Goal: Information Seeking & Learning: Learn about a topic

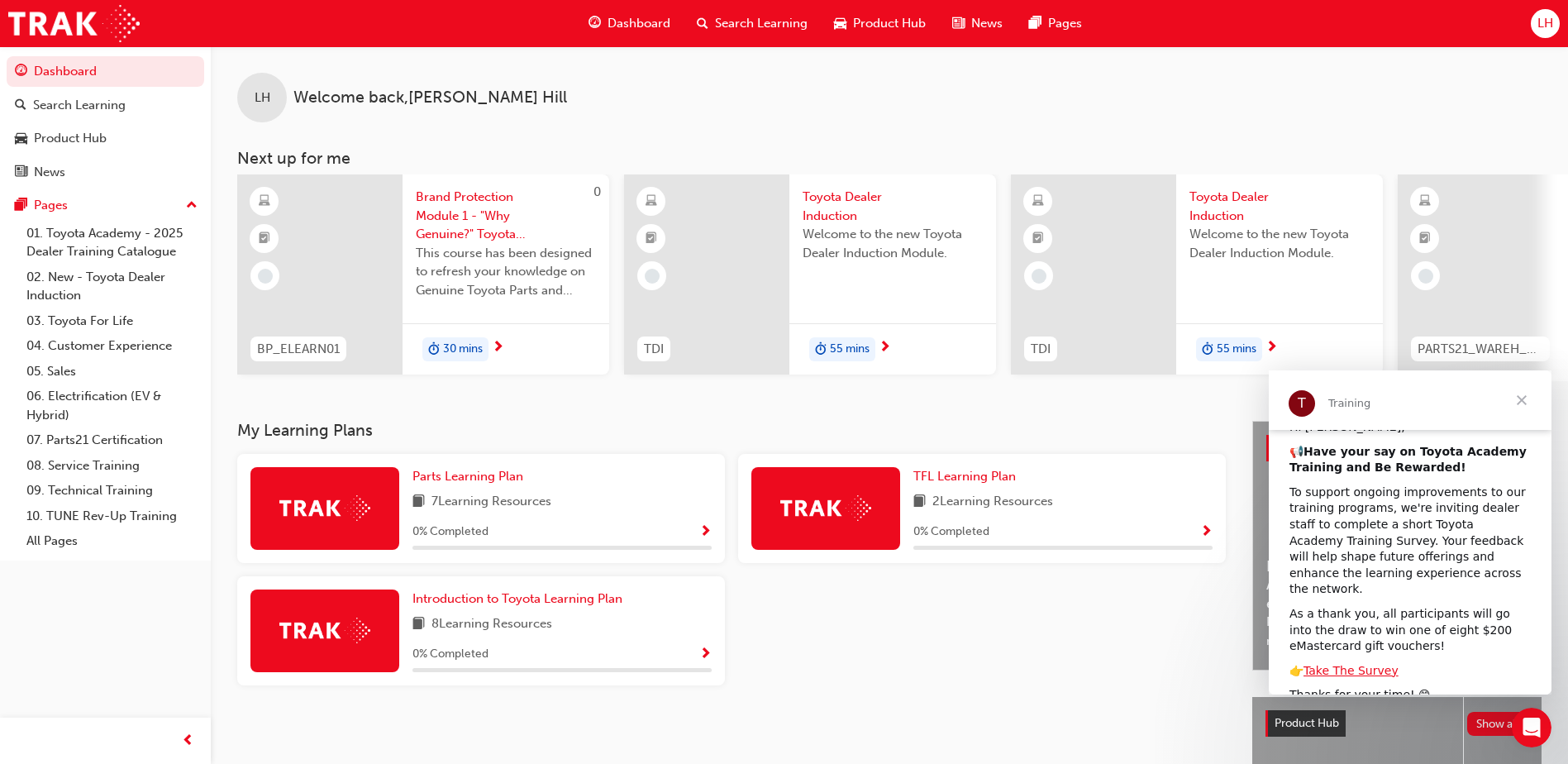
scroll to position [176, 0]
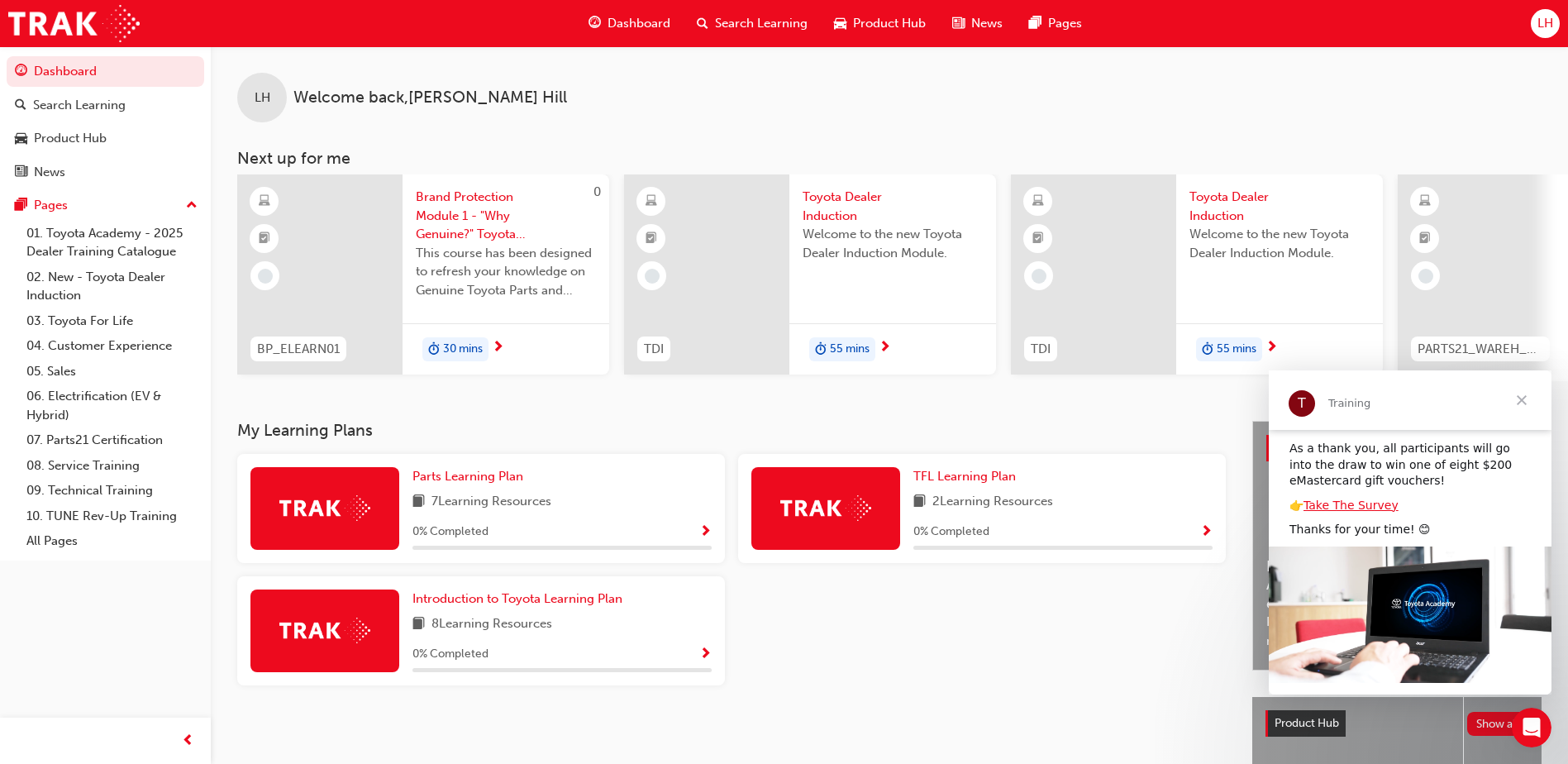
click at [708, 539] on span "Show Progress" at bounding box center [705, 533] width 12 height 15
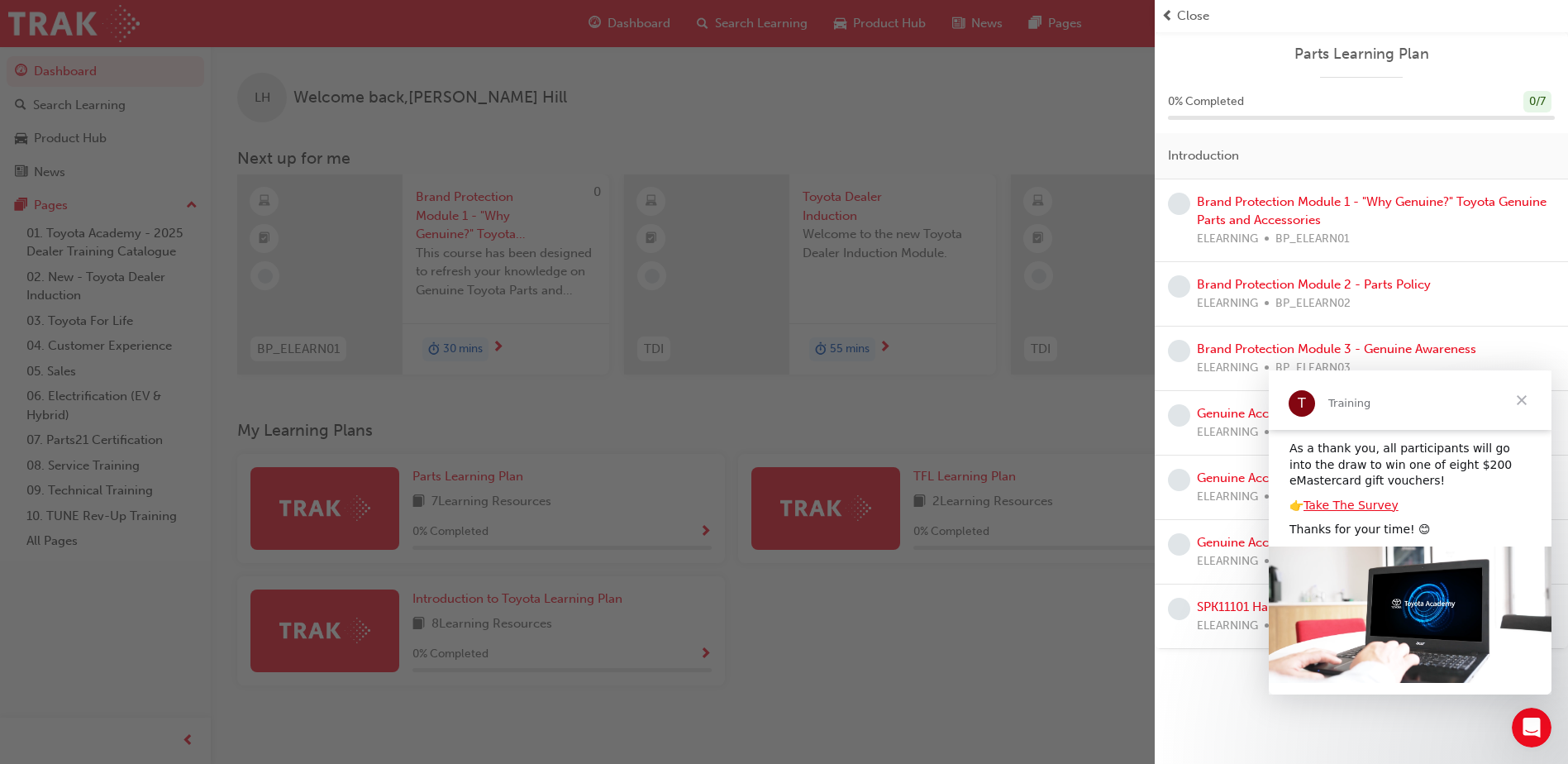
click at [1524, 397] on span "Close" at bounding box center [1521, 400] width 59 height 59
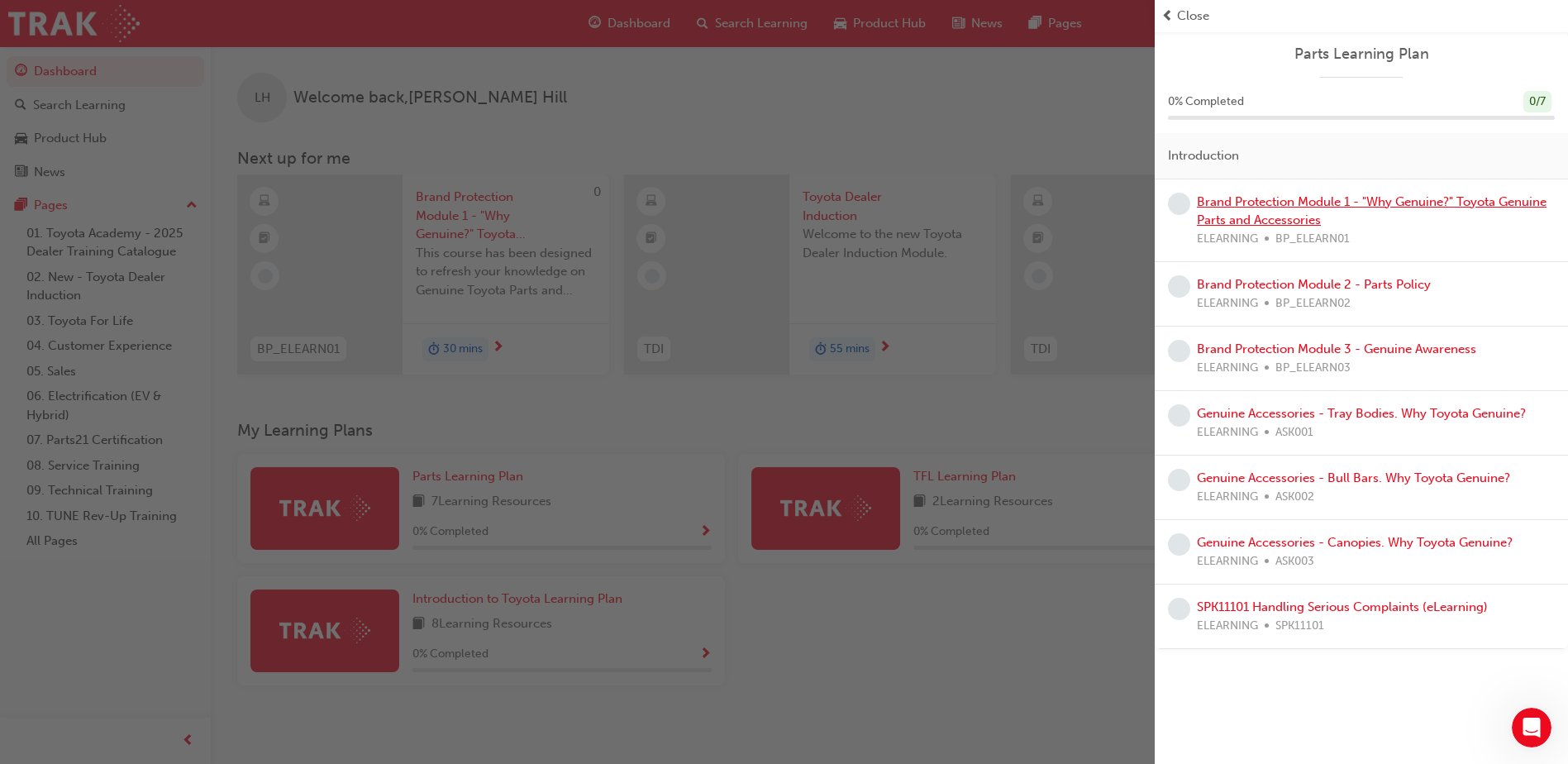
click at [1261, 214] on link "Brand Protection Module 1 - "Why Genuine?" Toyota Genuine Parts and Accessories" at bounding box center [1371, 211] width 350 height 34
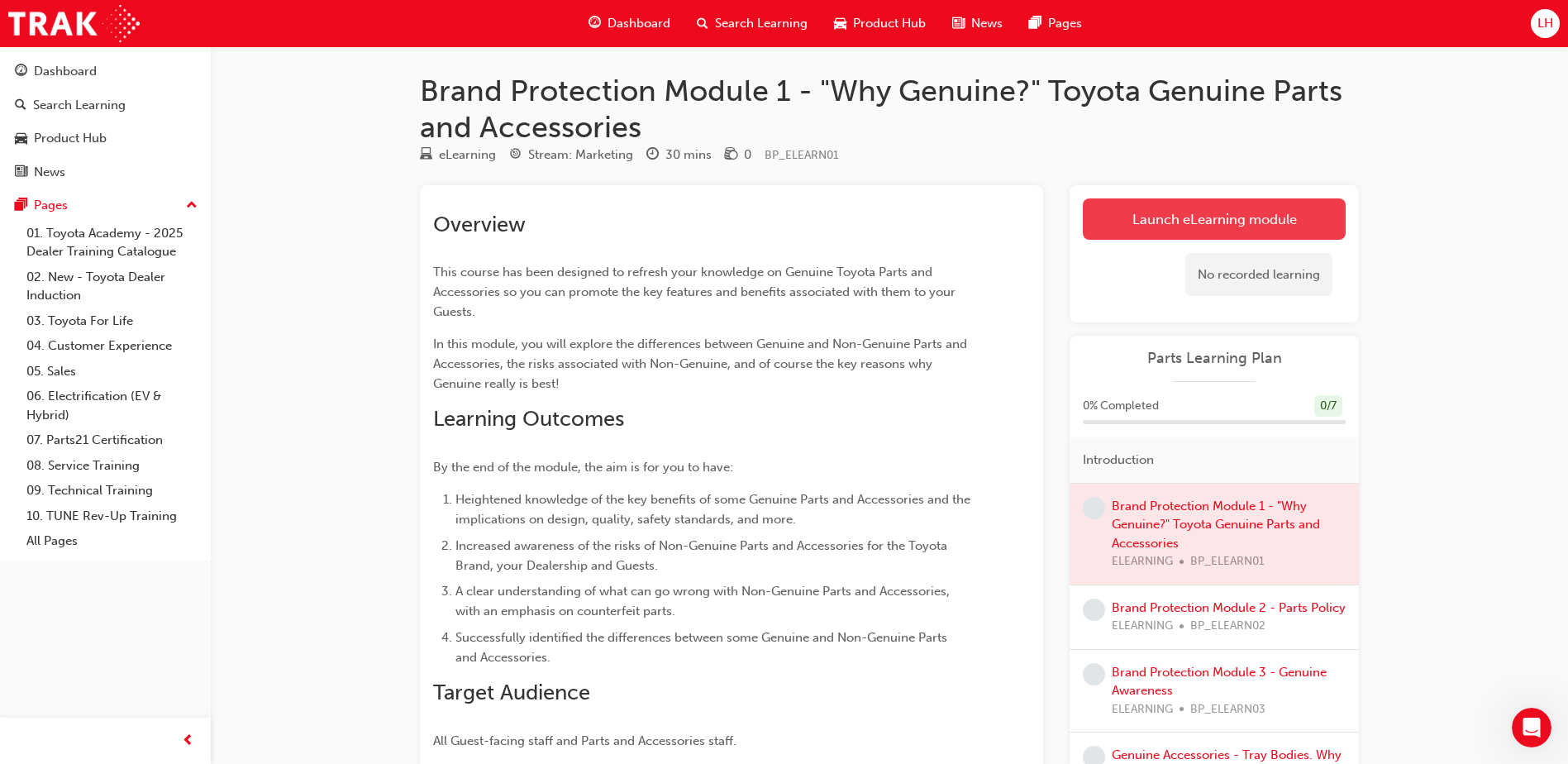
click at [1256, 228] on link "Launch eLearning module" at bounding box center [1214, 219] width 263 height 42
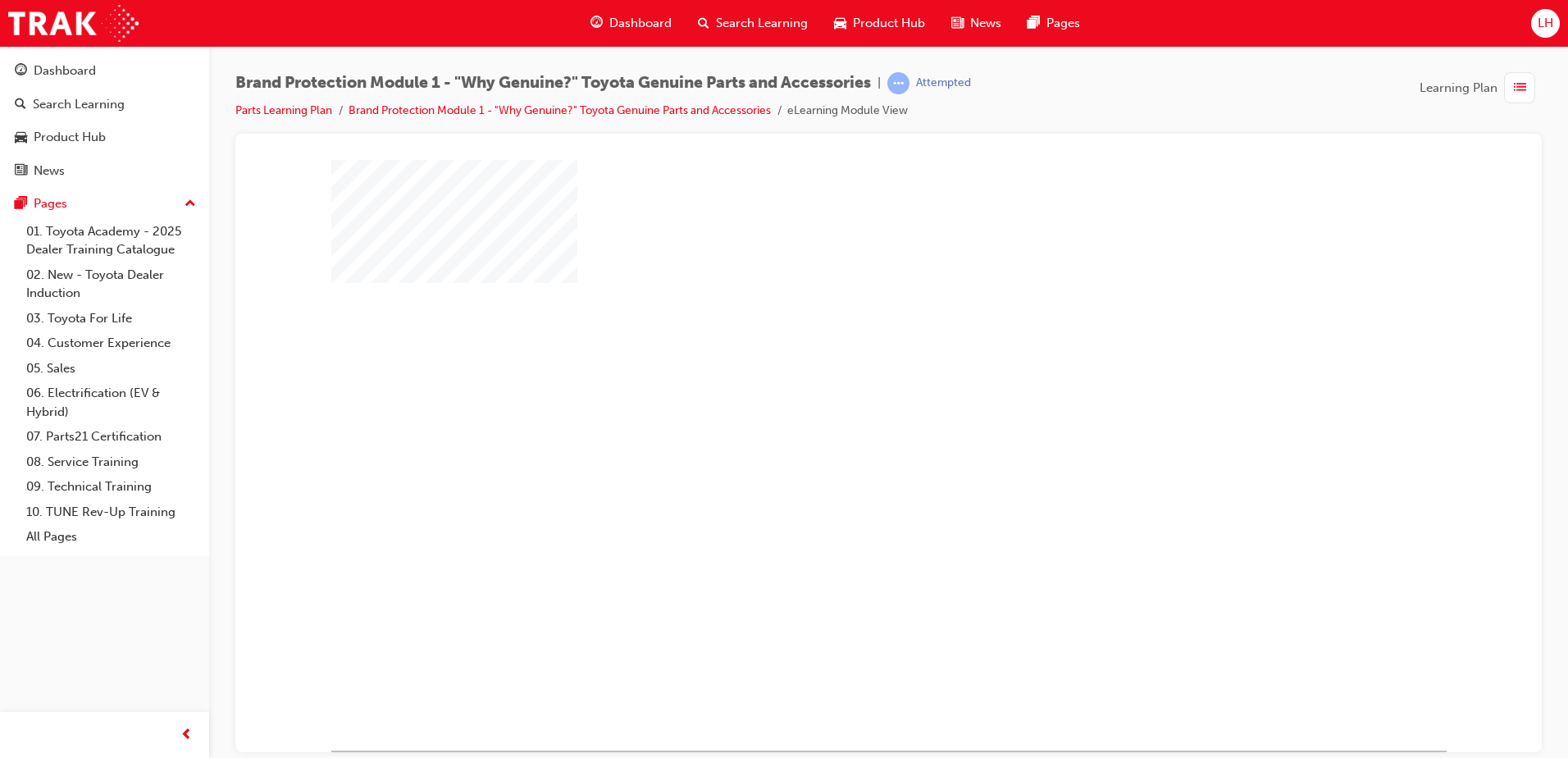
click at [841, 407] on div "play" at bounding box center [841, 407] width 0 height 0
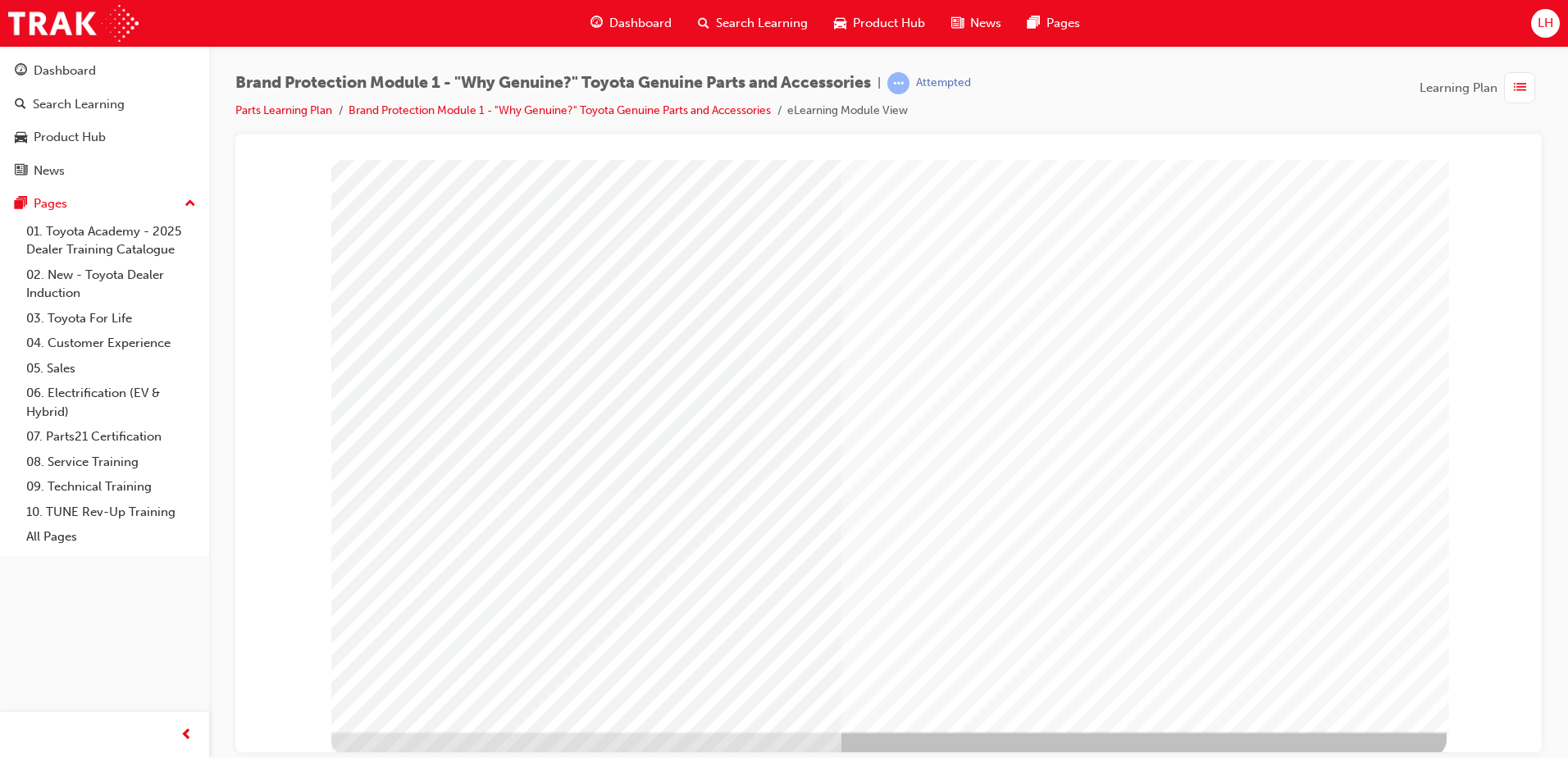
scroll to position [23, 0]
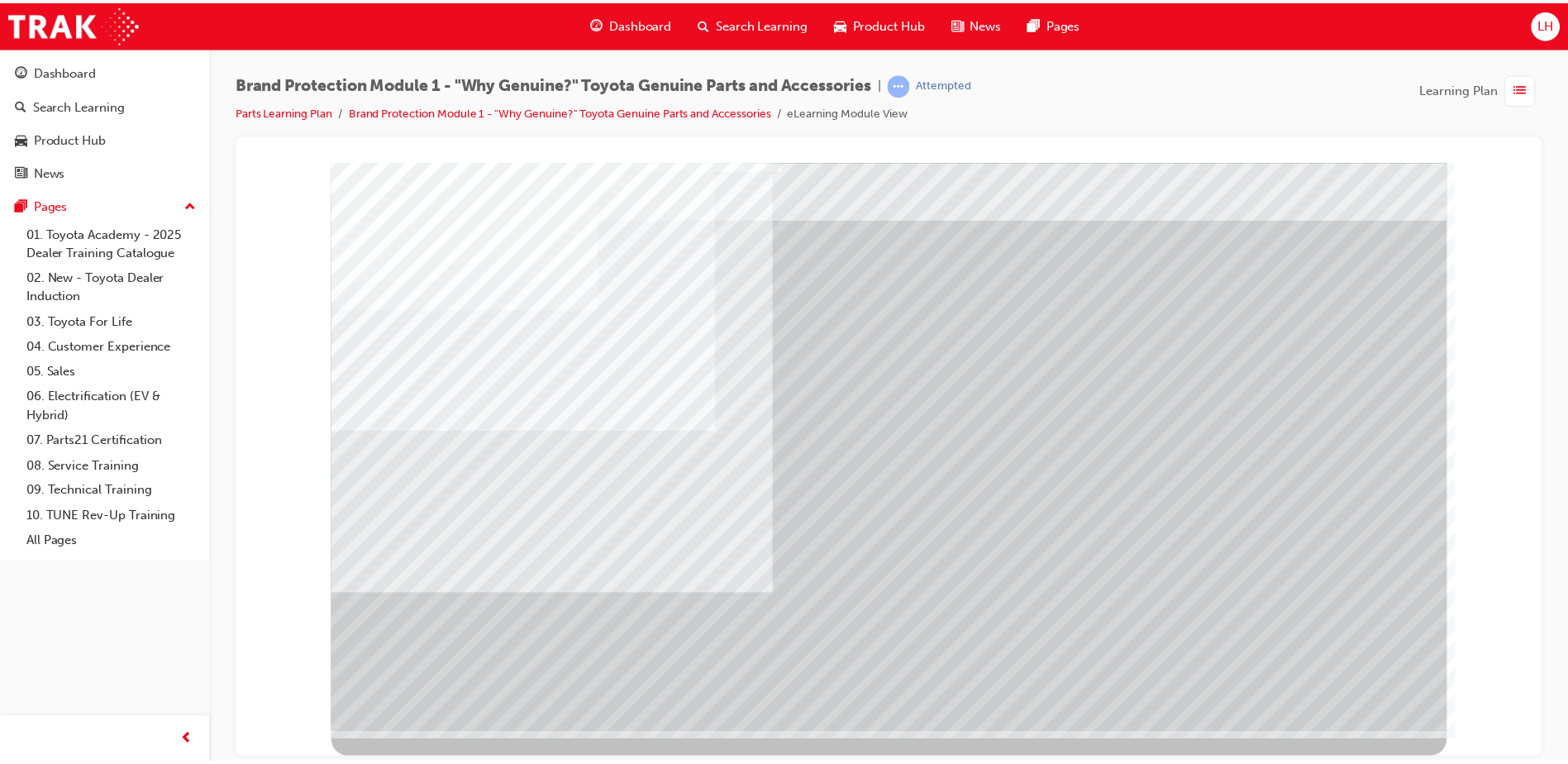
scroll to position [0, 0]
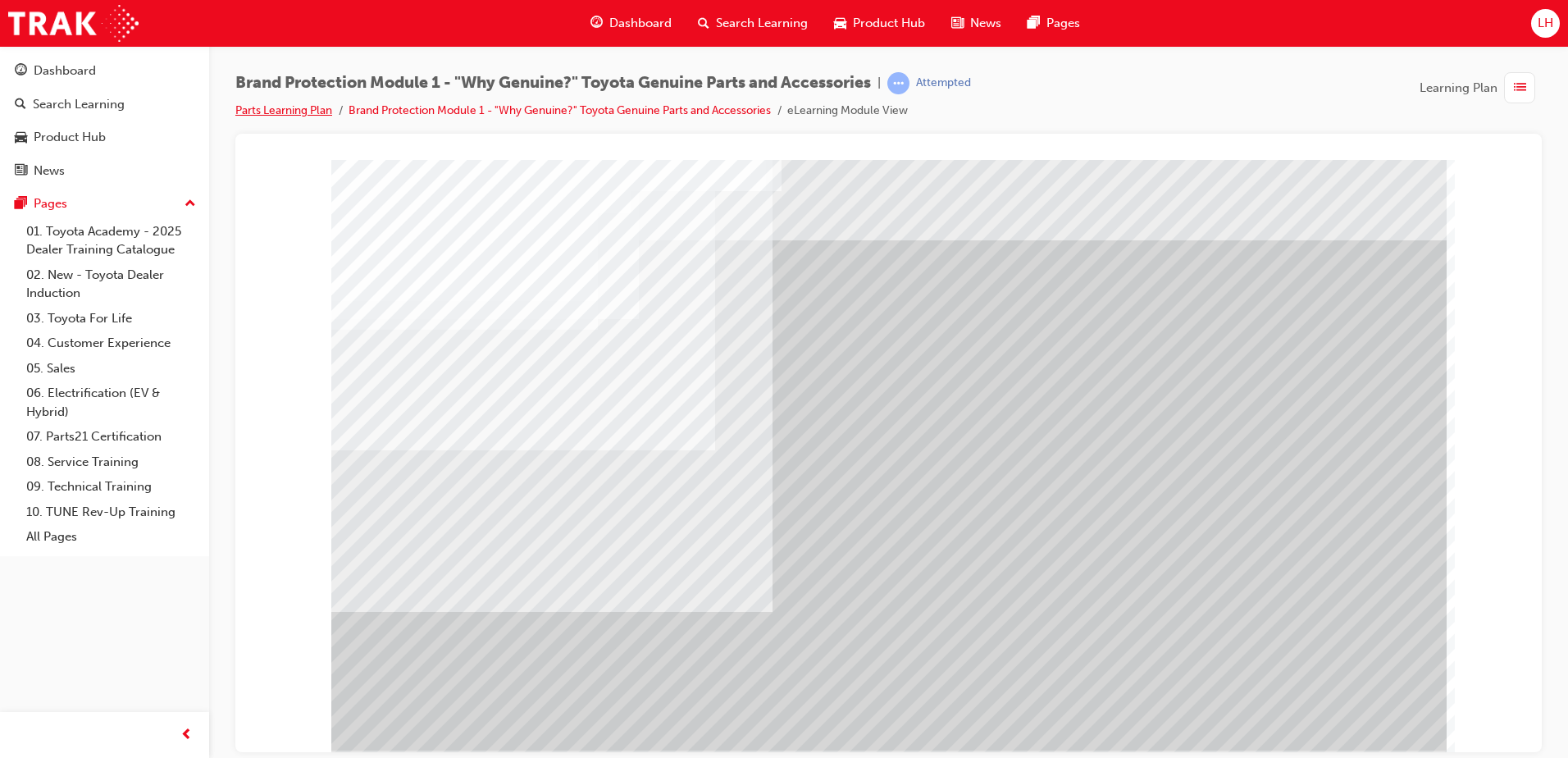
click at [258, 105] on link "Parts Learning Plan" at bounding box center [284, 111] width 97 height 14
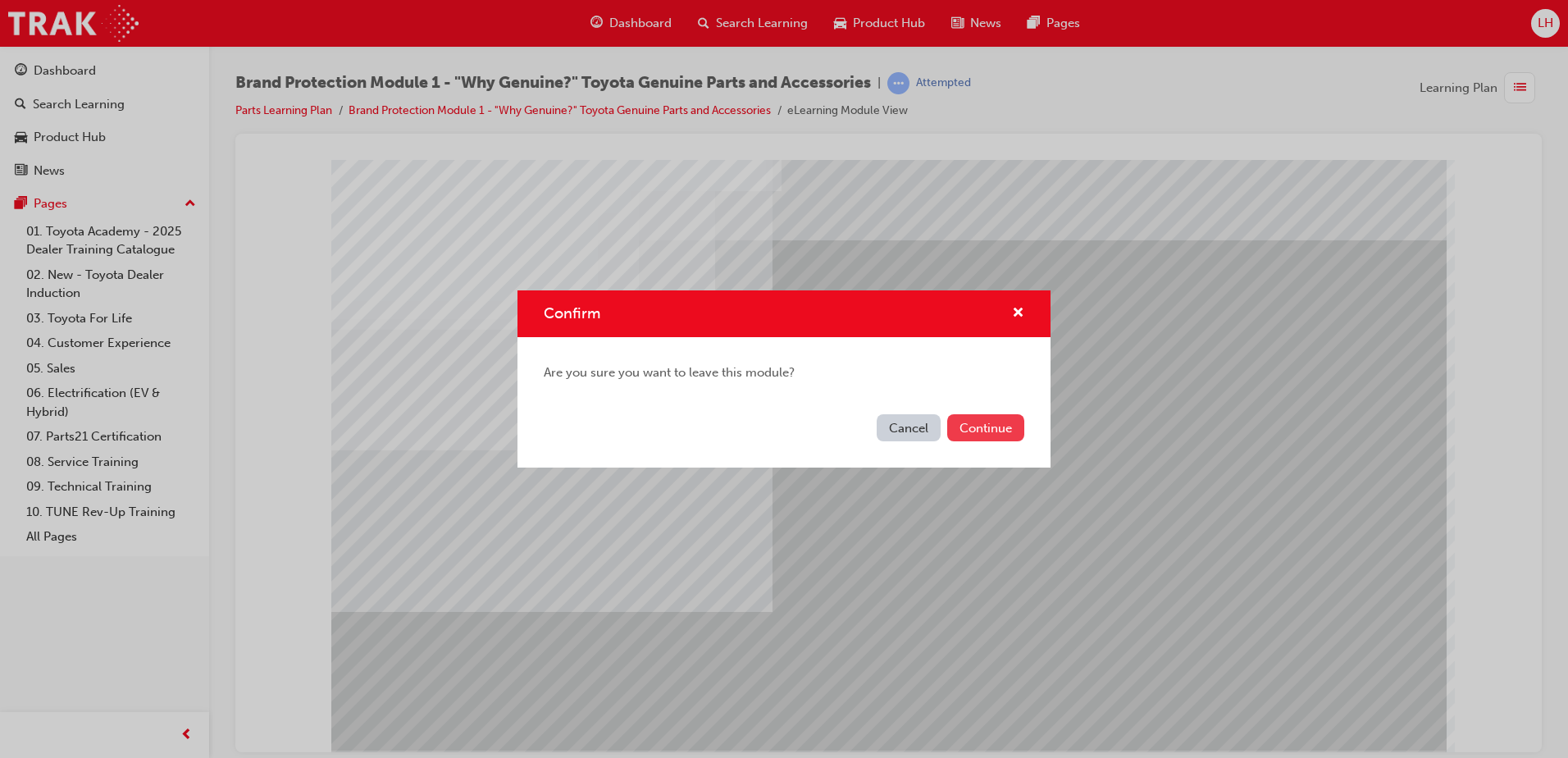
click at [966, 423] on button "Continue" at bounding box center [986, 427] width 77 height 27
